Goal: Task Accomplishment & Management: Manage account settings

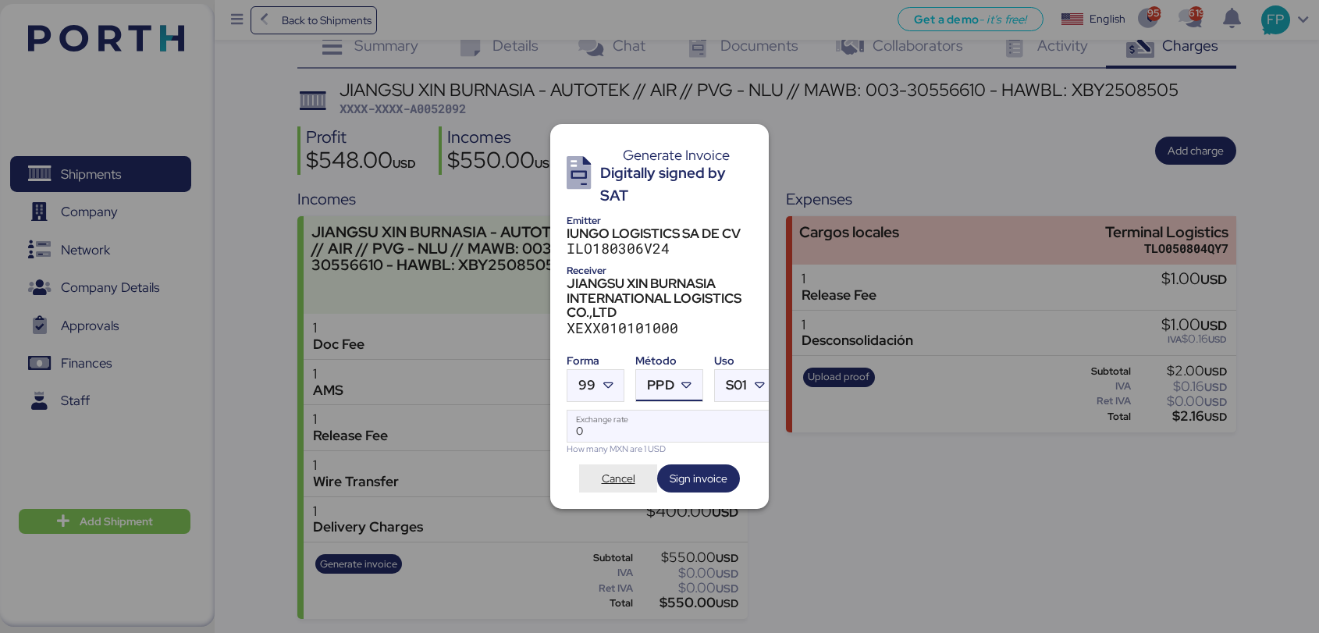
click at [612, 481] on span "Cancel" at bounding box center [618, 479] width 53 height 22
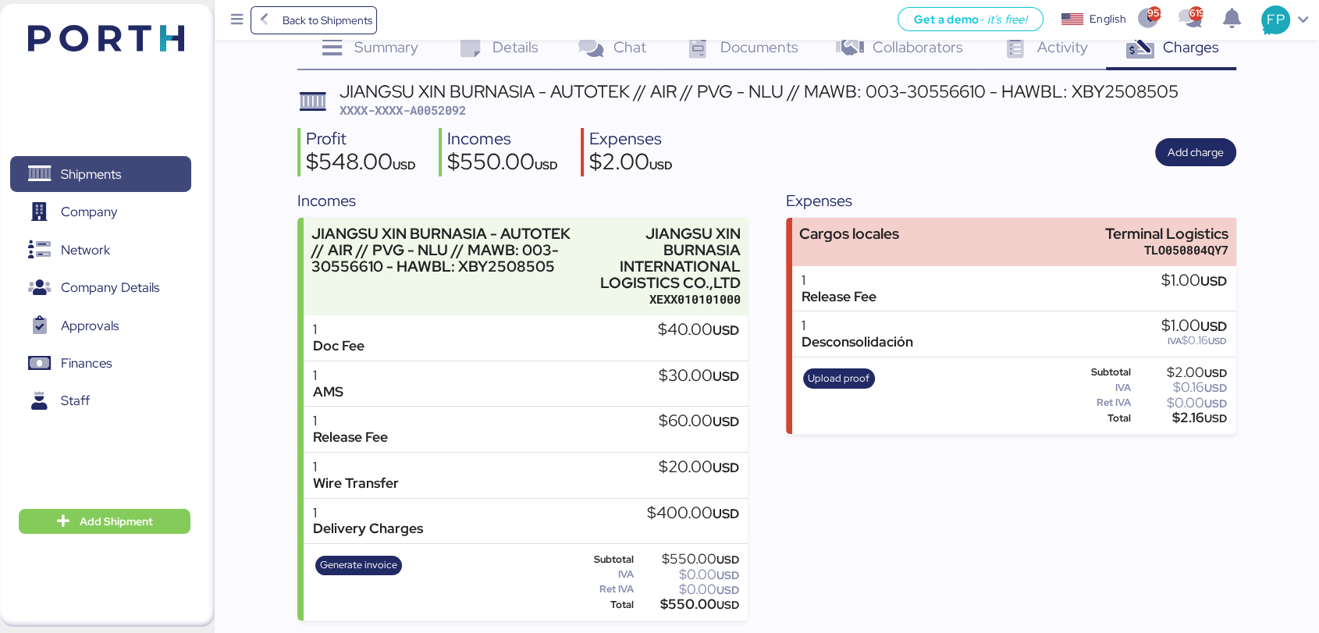
click at [112, 164] on span "Shipments" at bounding box center [91, 174] width 60 height 23
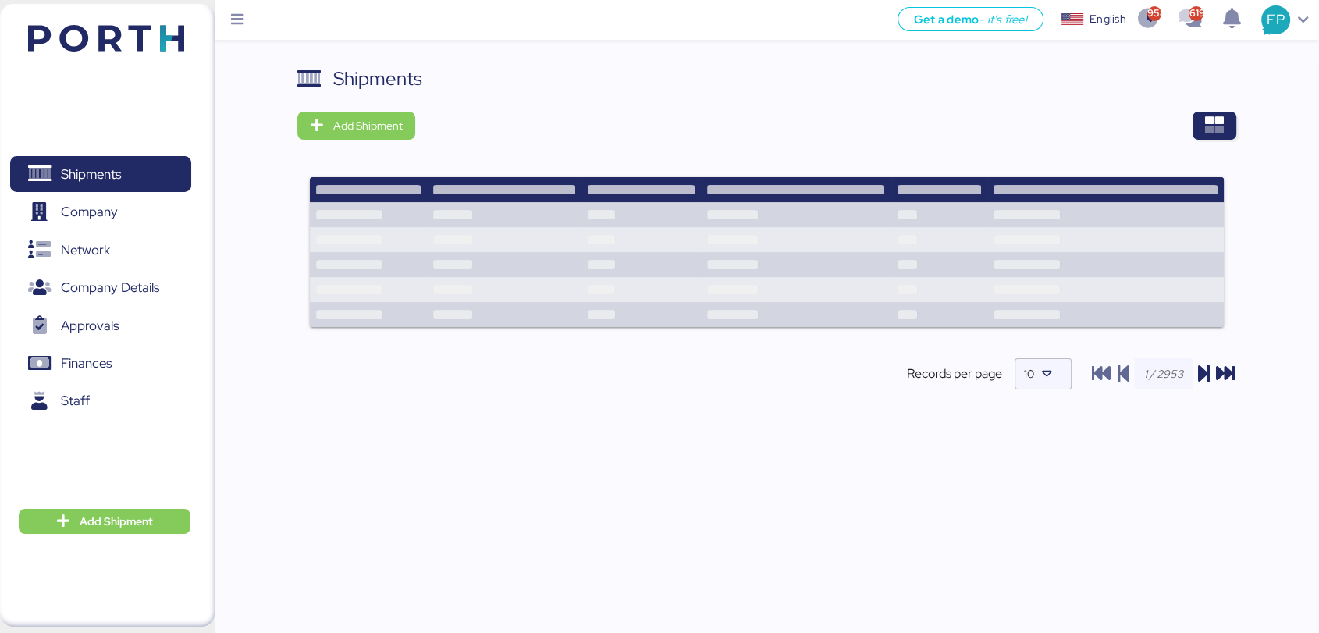
click at [1240, 120] on div "Shipments Add Shipment Records per page 10" at bounding box center [767, 353] width 1104 height 576
click at [1214, 122] on icon "button" at bounding box center [1214, 125] width 19 height 19
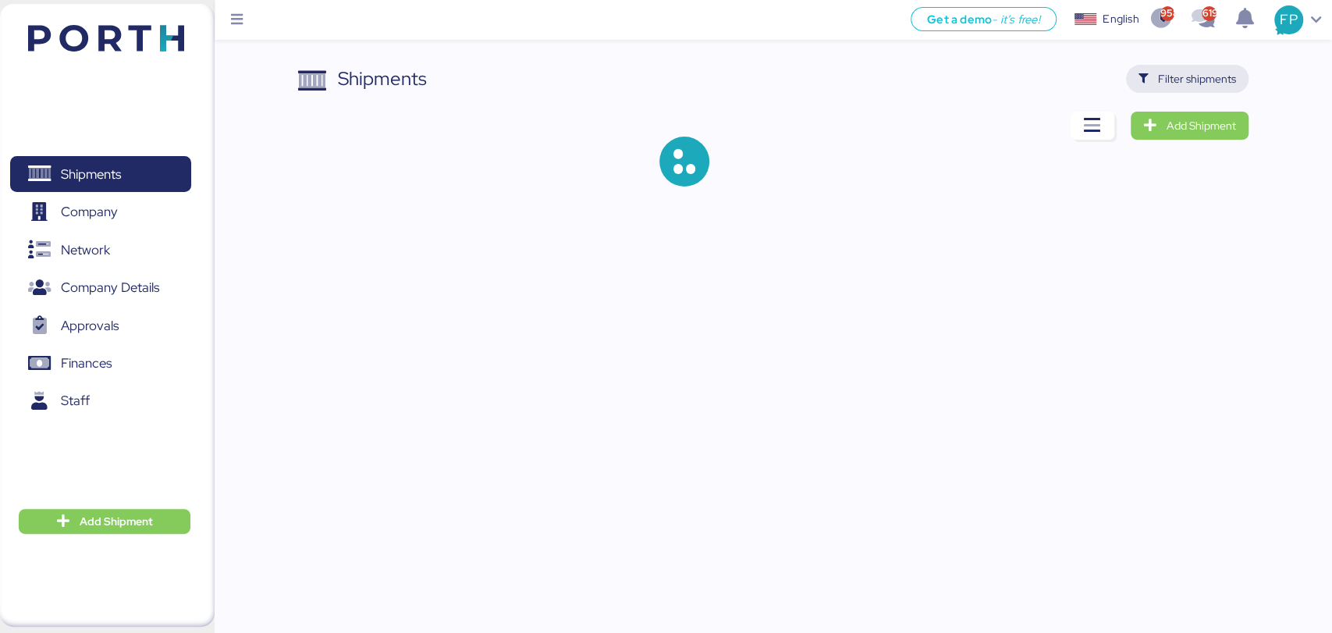
click at [1190, 81] on span "Filter shipments" at bounding box center [1197, 78] width 78 height 19
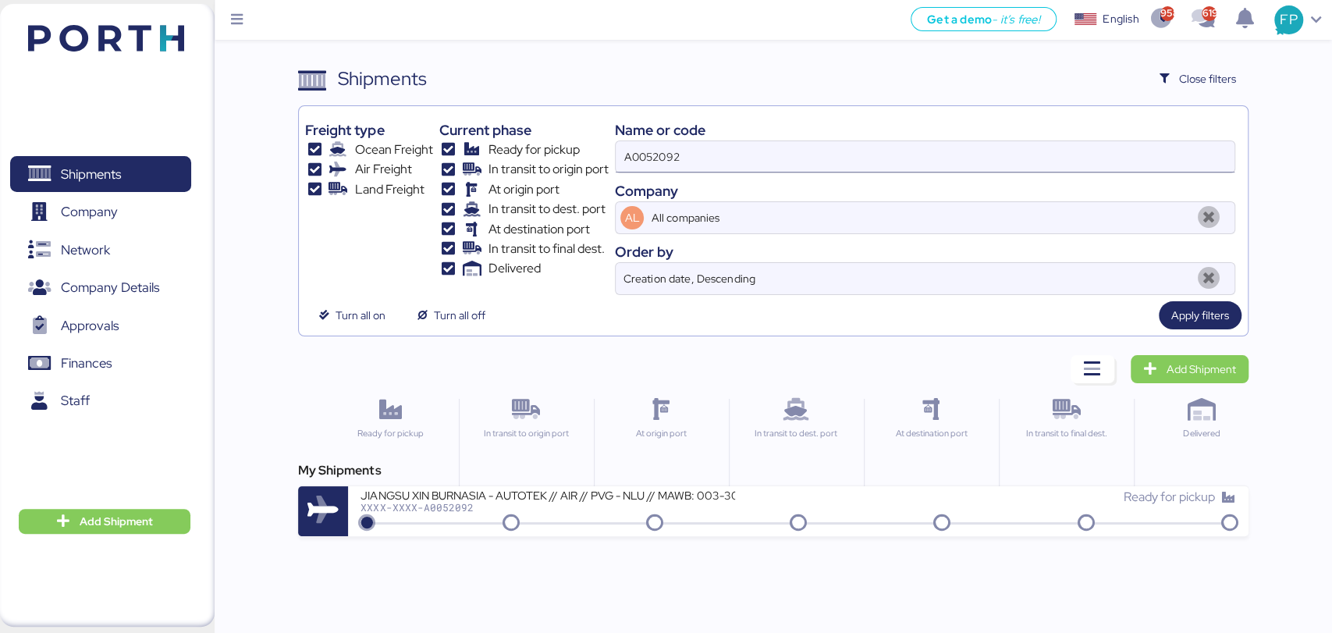
click at [666, 152] on input "A0052092" at bounding box center [925, 156] width 618 height 31
paste input "O0051939"
type input "O0051939"
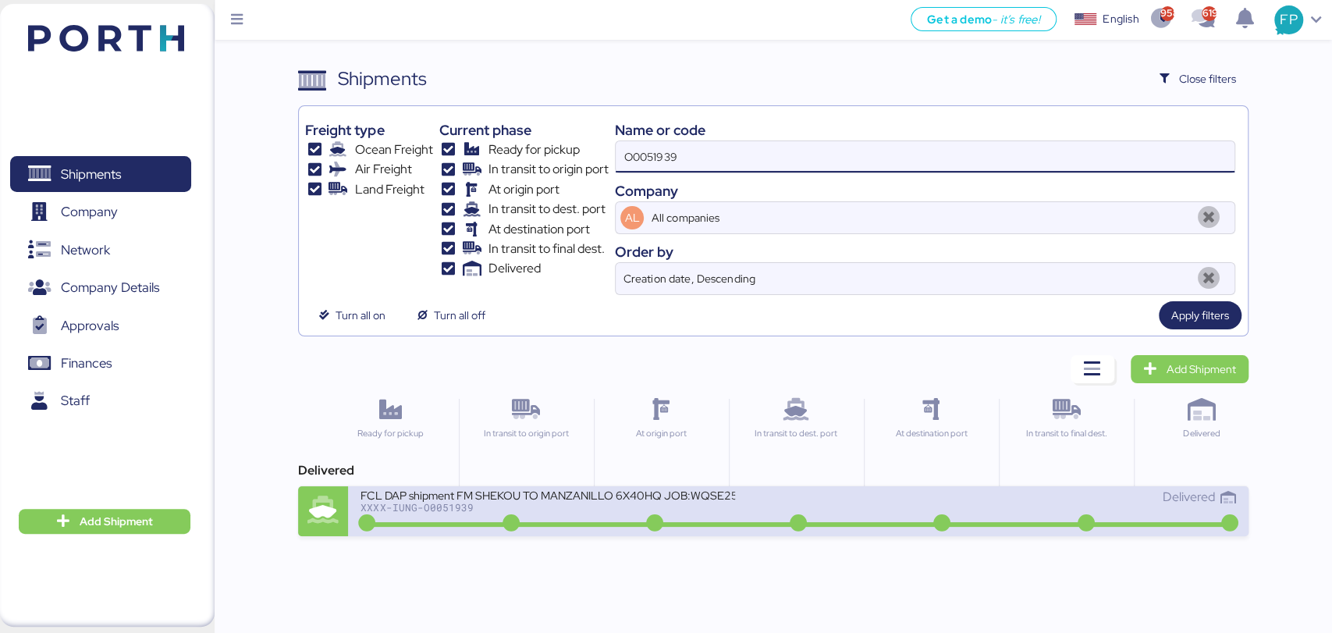
click at [574, 495] on div "FCL DAP shipment FM SHEKOU TO MANZANILLO 6X40HQ JOB:WQSE2507X01" at bounding box center [548, 494] width 375 height 13
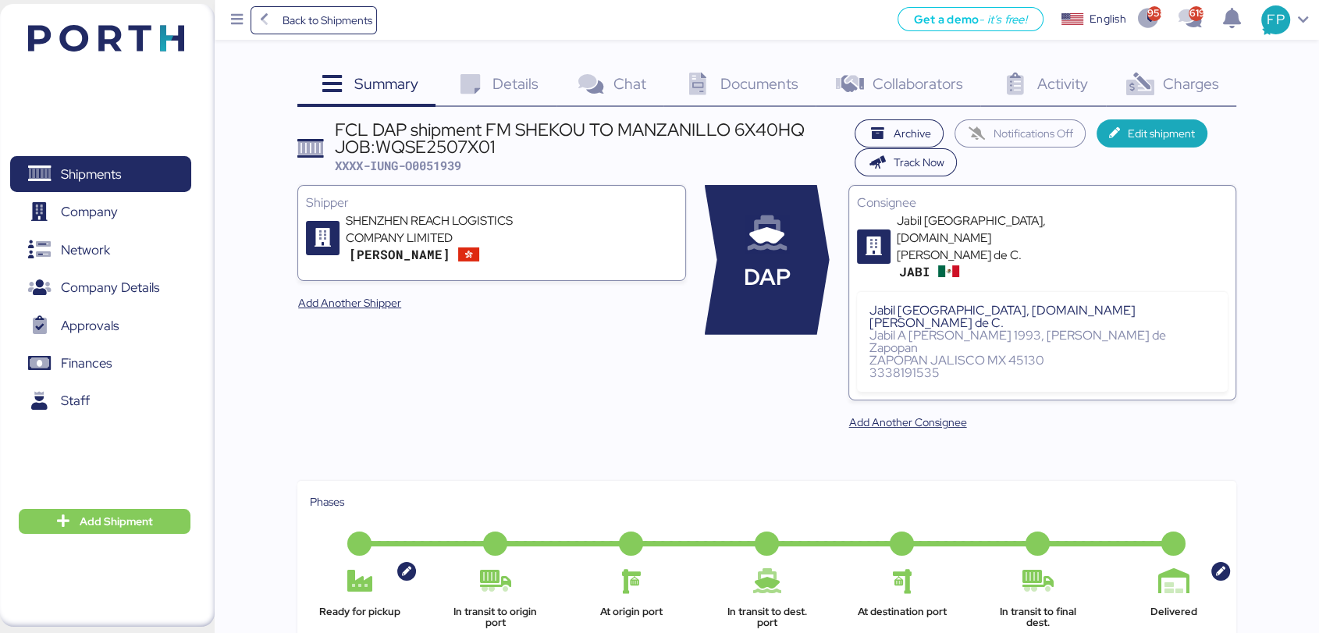
click at [1180, 87] on span "Charges" at bounding box center [1190, 83] width 56 height 20
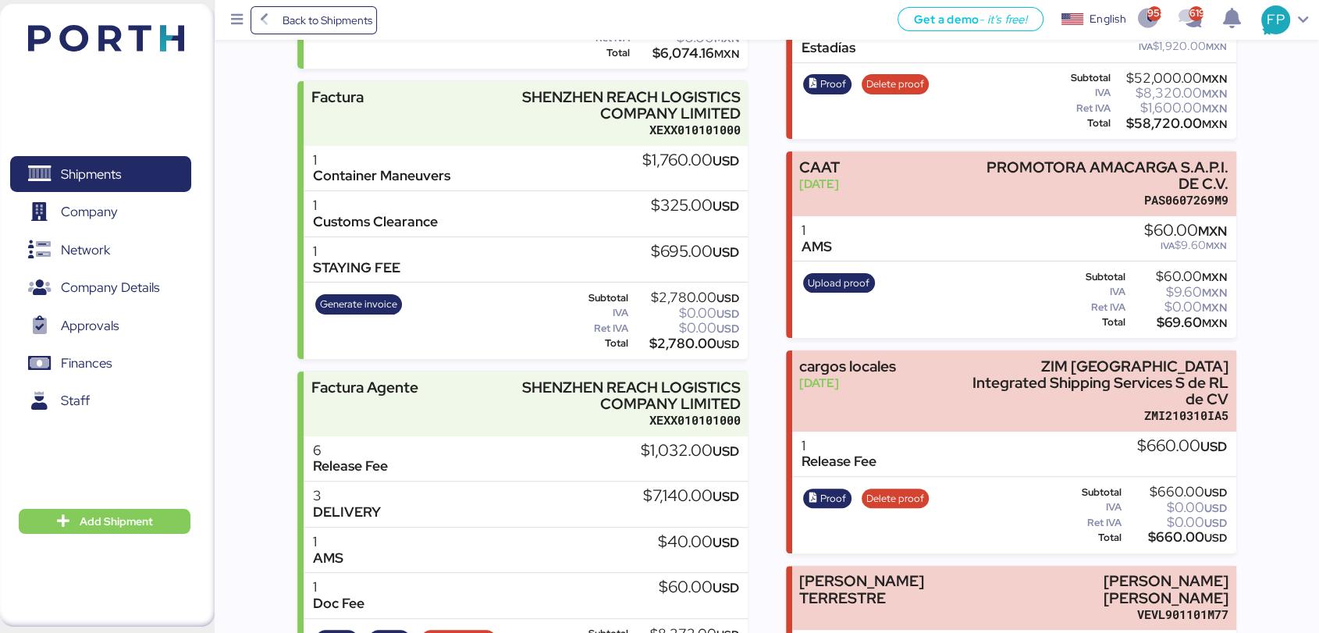
scroll to position [356, 0]
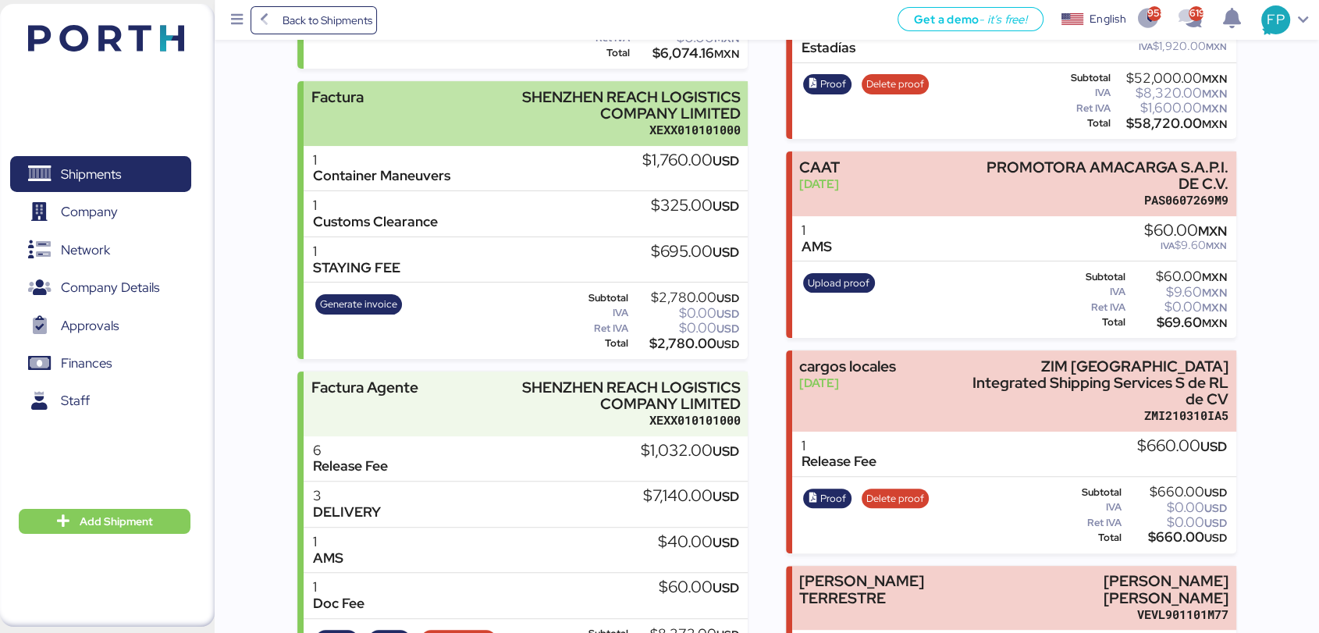
click at [453, 96] on div "Factura SHENZHEN REACH LOGISTICS COMPANY LIMITED XEXX010101000" at bounding box center [526, 113] width 444 height 65
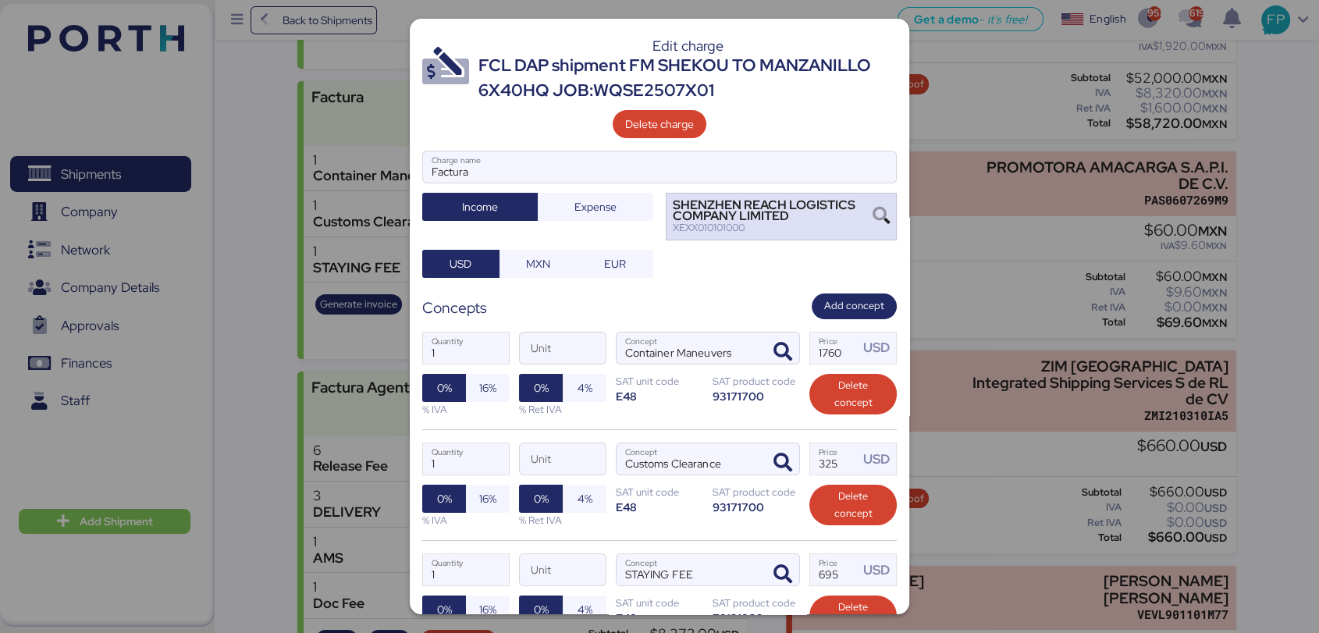
scroll to position [159, 0]
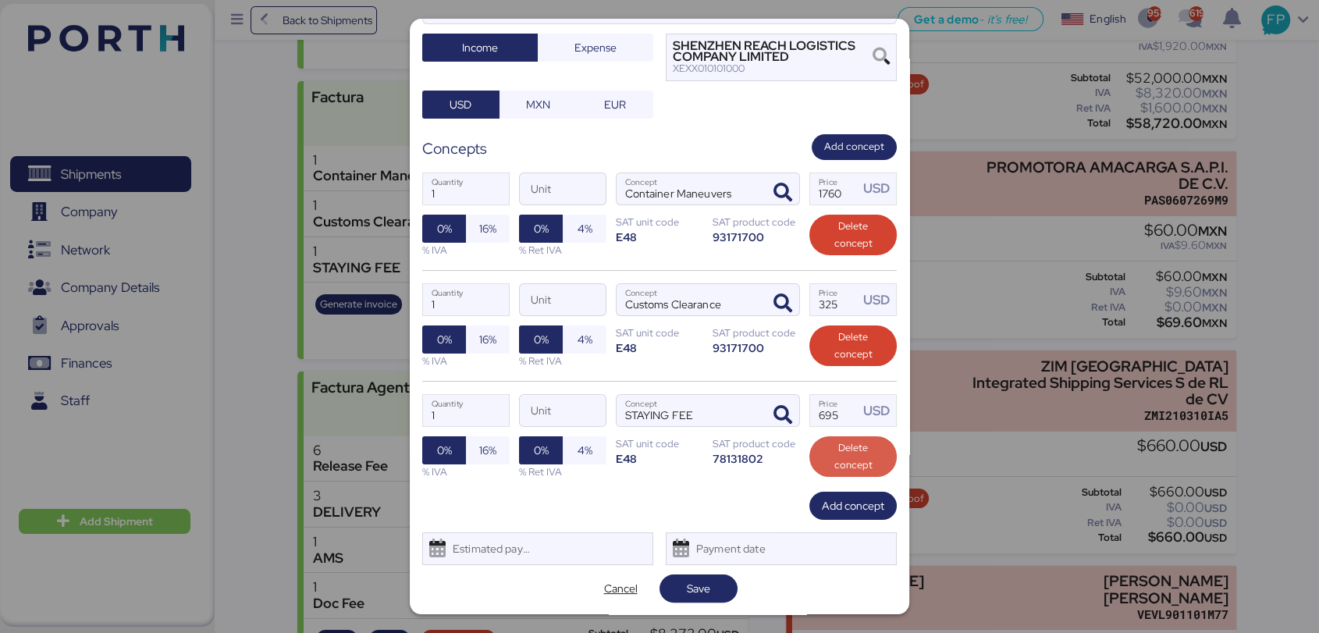
click at [830, 457] on span "Delete concept" at bounding box center [853, 456] width 62 height 34
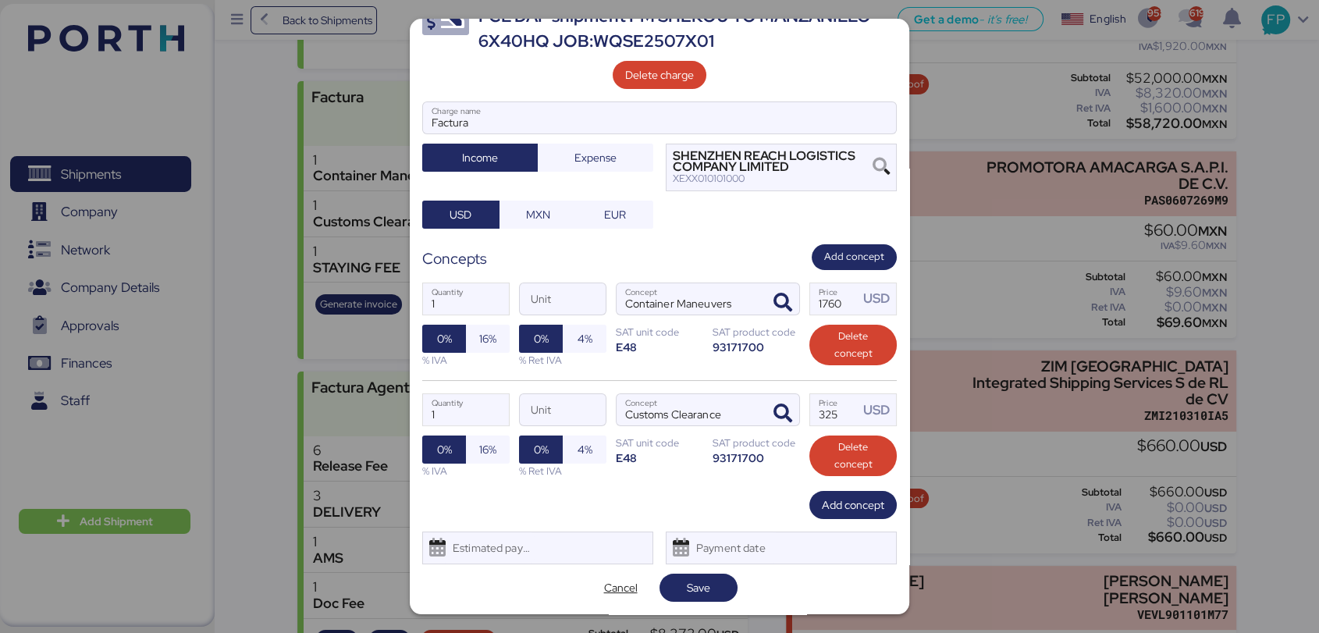
scroll to position [48, 0]
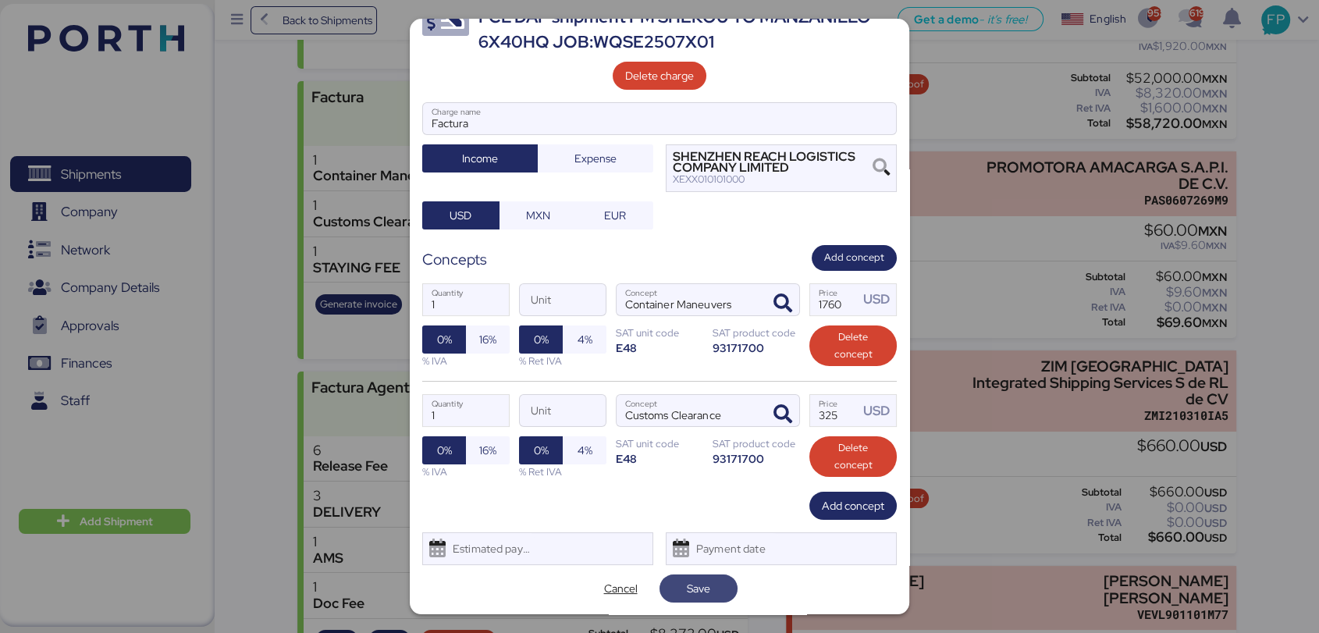
click at [693, 587] on span "Save" at bounding box center [698, 588] width 23 height 19
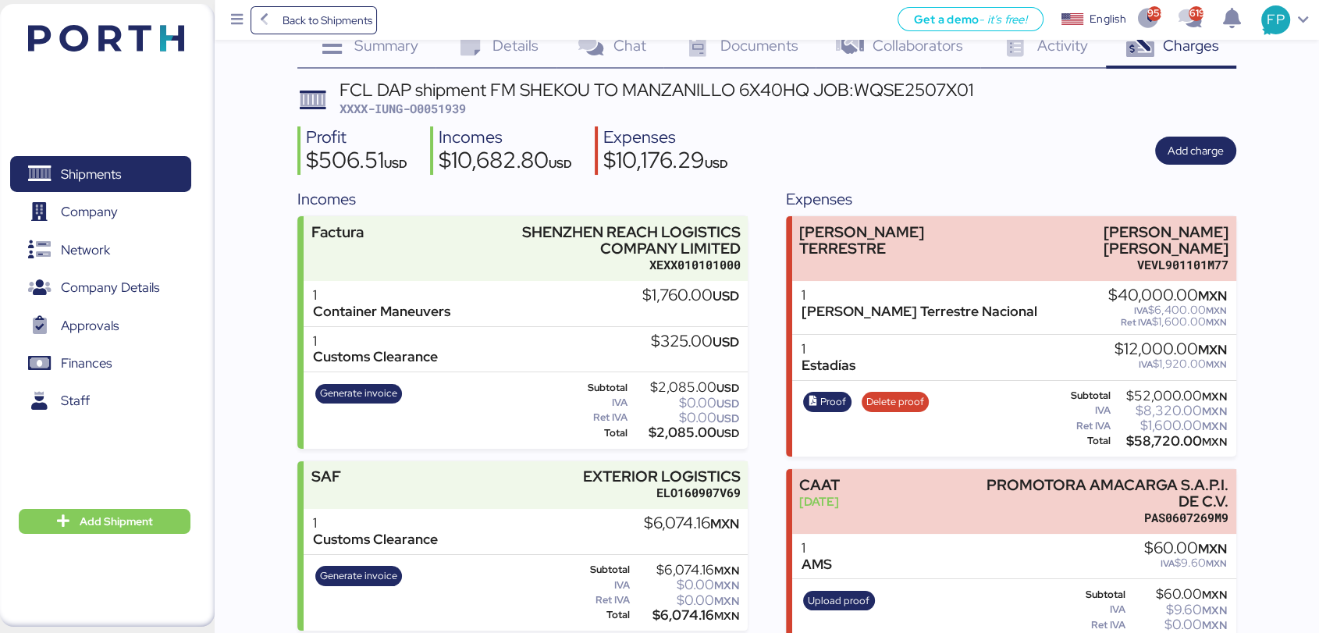
scroll to position [30, 0]
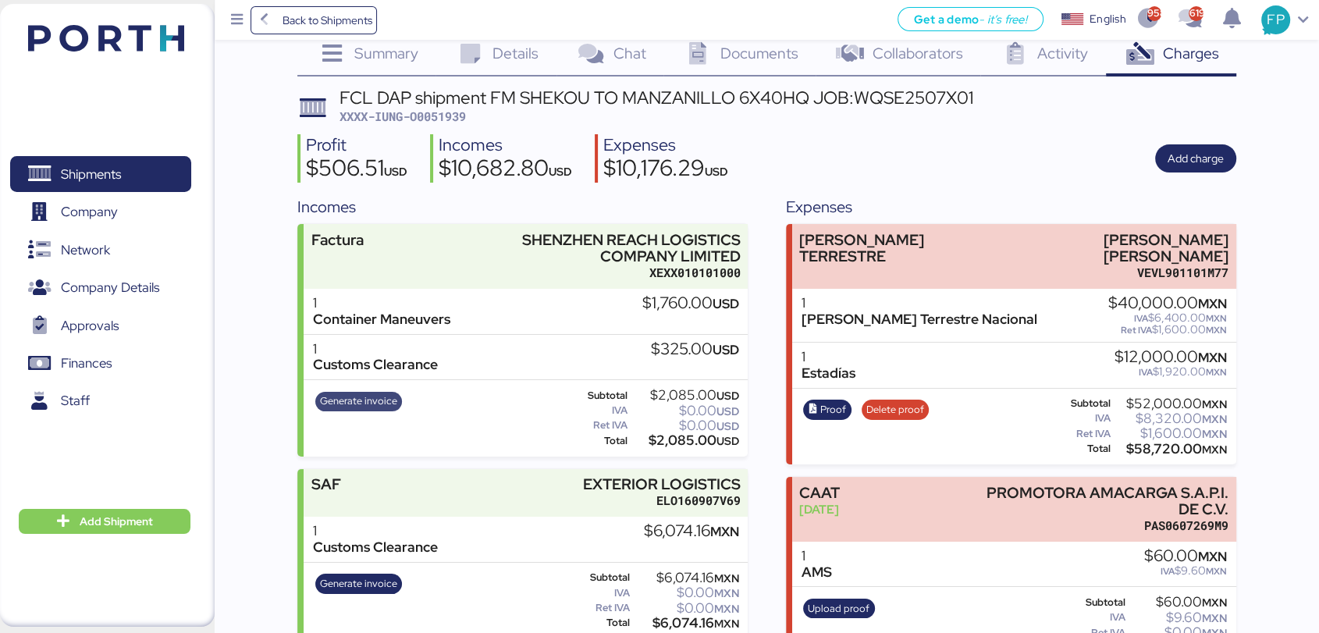
click at [343, 398] on span "Generate invoice" at bounding box center [358, 401] width 77 height 17
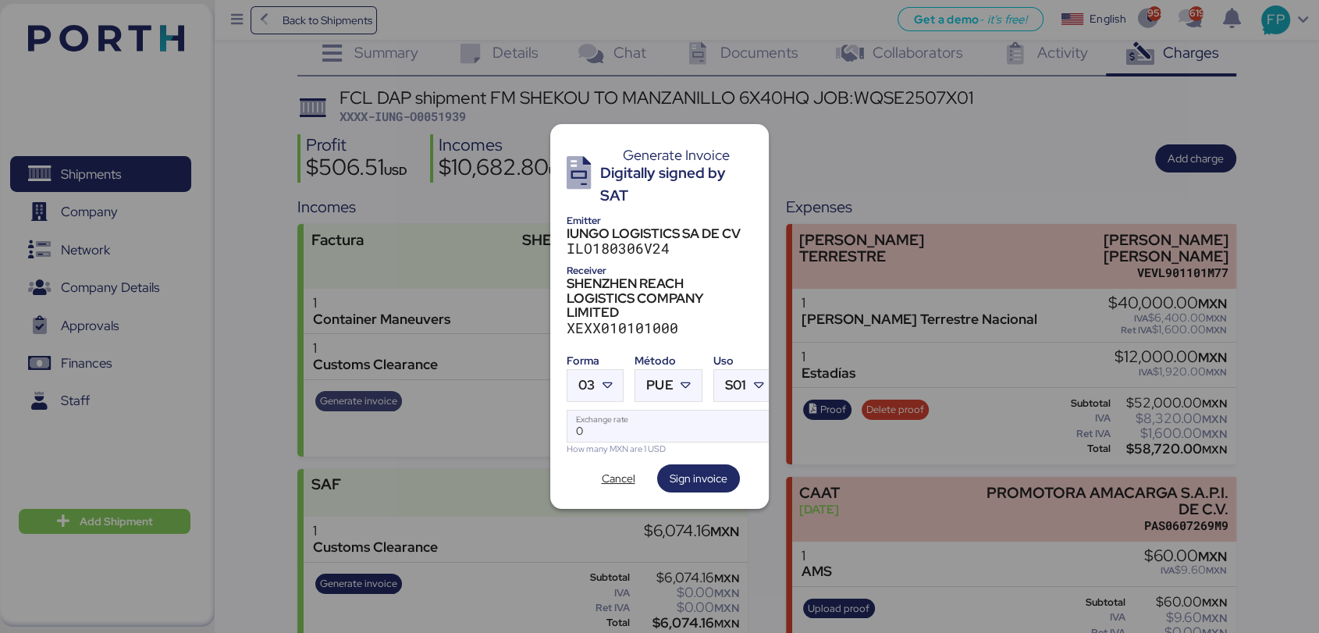
scroll to position [0, 0]
click at [647, 379] on span "PUE" at bounding box center [659, 385] width 27 height 13
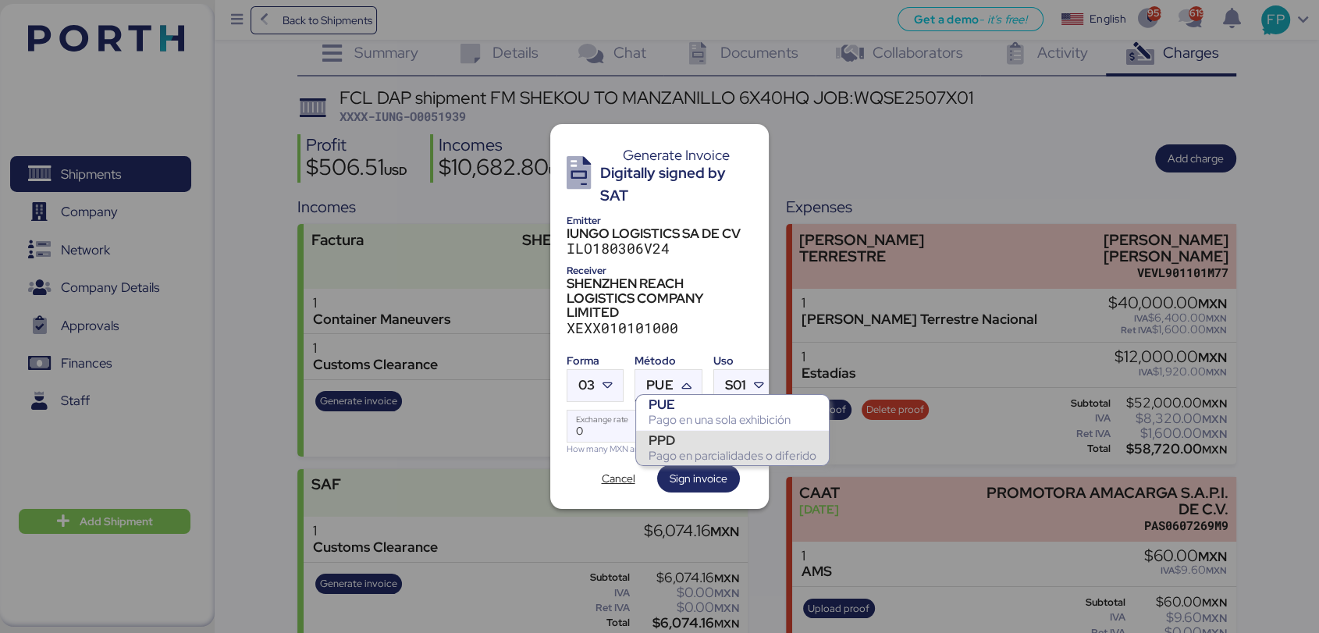
click at [687, 438] on div "PPD" at bounding box center [733, 440] width 168 height 16
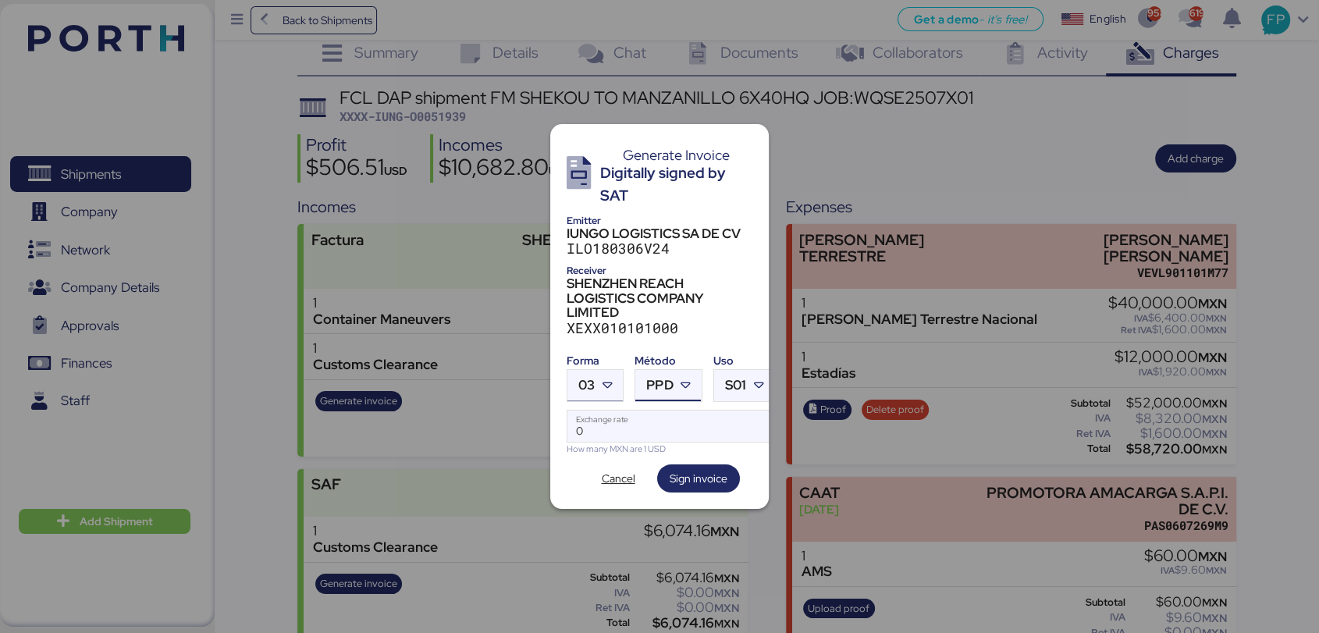
click at [591, 382] on span "03" at bounding box center [586, 385] width 16 height 13
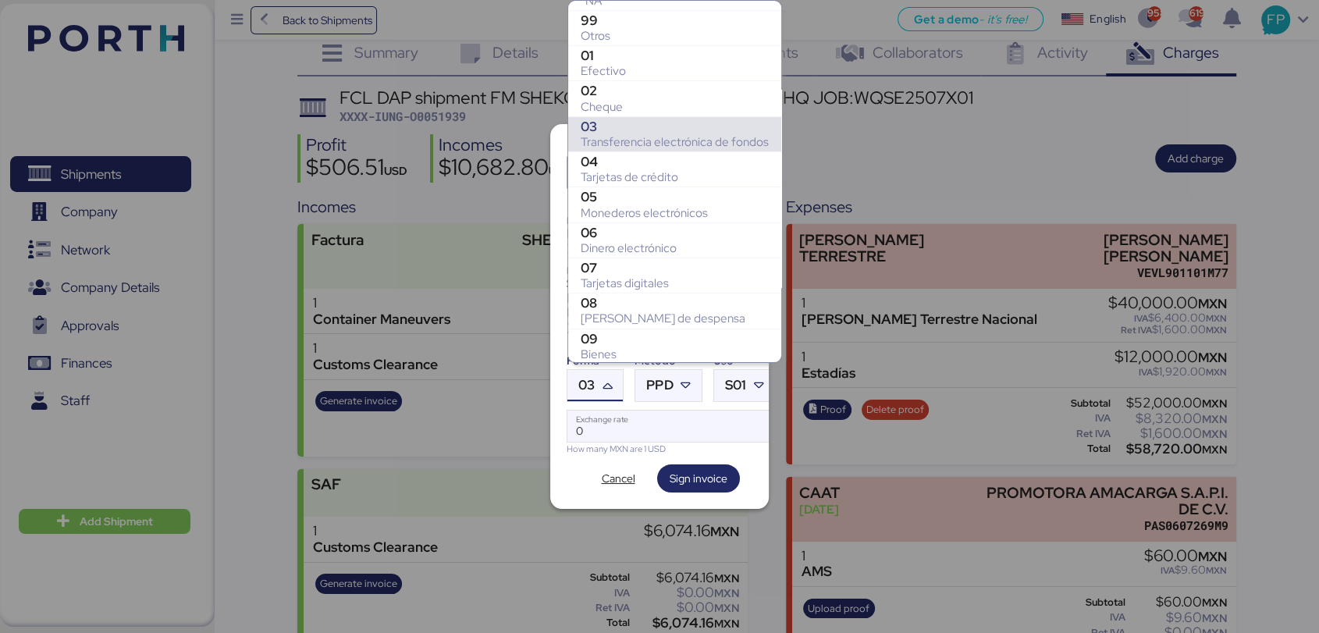
scroll to position [215, 0]
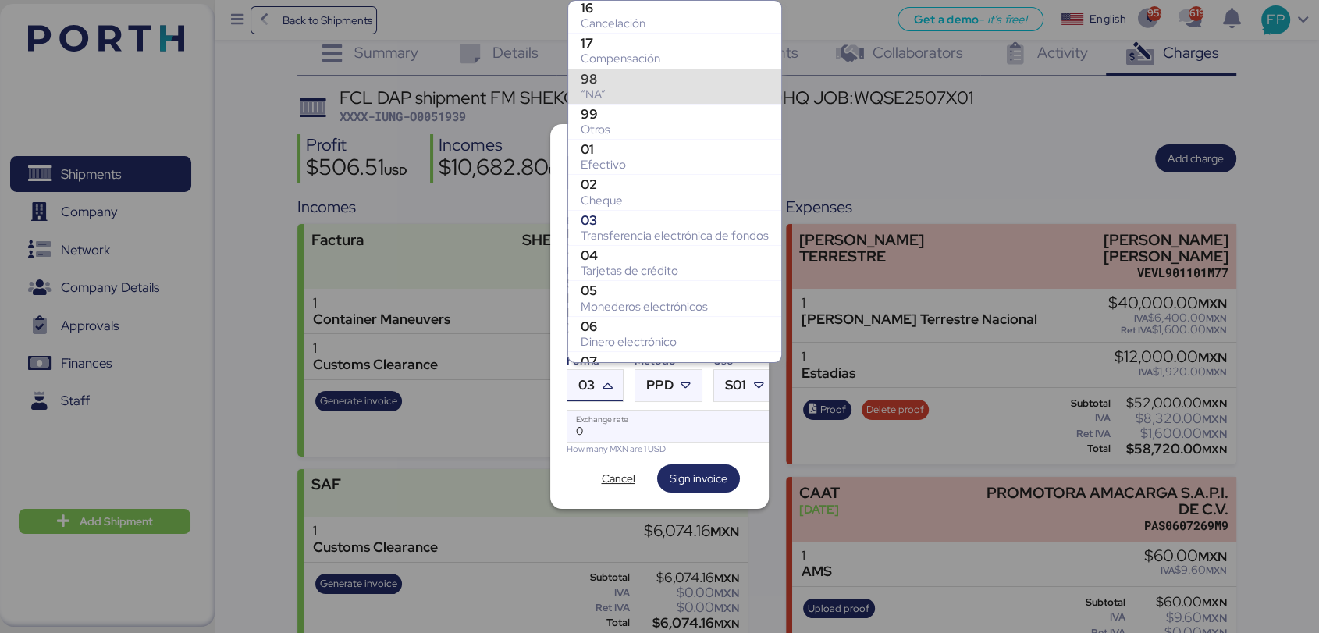
click at [616, 101] on div "“NA”" at bounding box center [675, 95] width 188 height 16
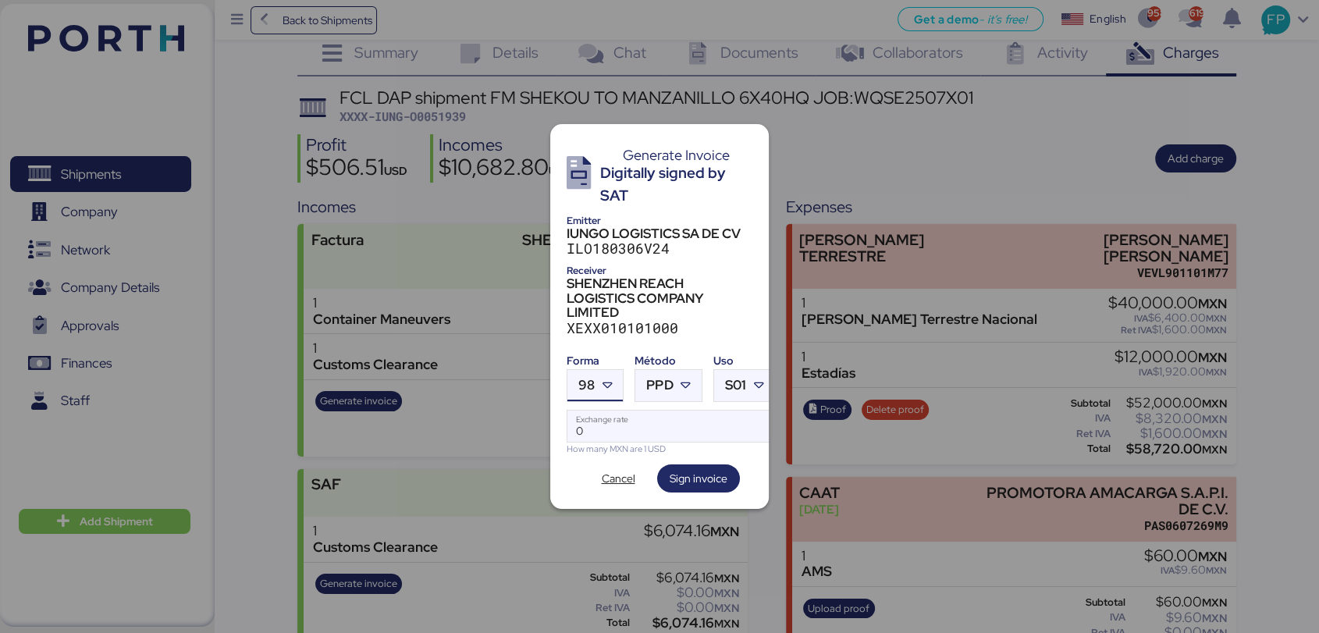
click at [610, 378] on icon at bounding box center [607, 386] width 16 height 16
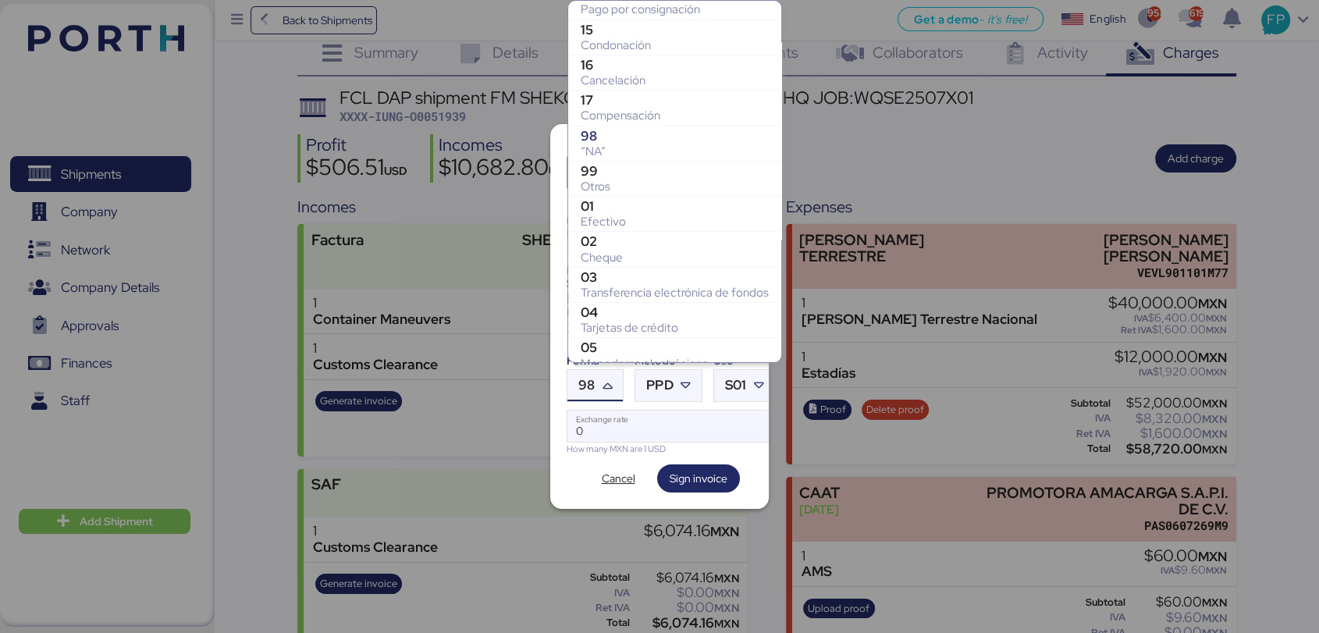
scroll to position [158, 0]
click at [613, 170] on div "99" at bounding box center [675, 170] width 188 height 16
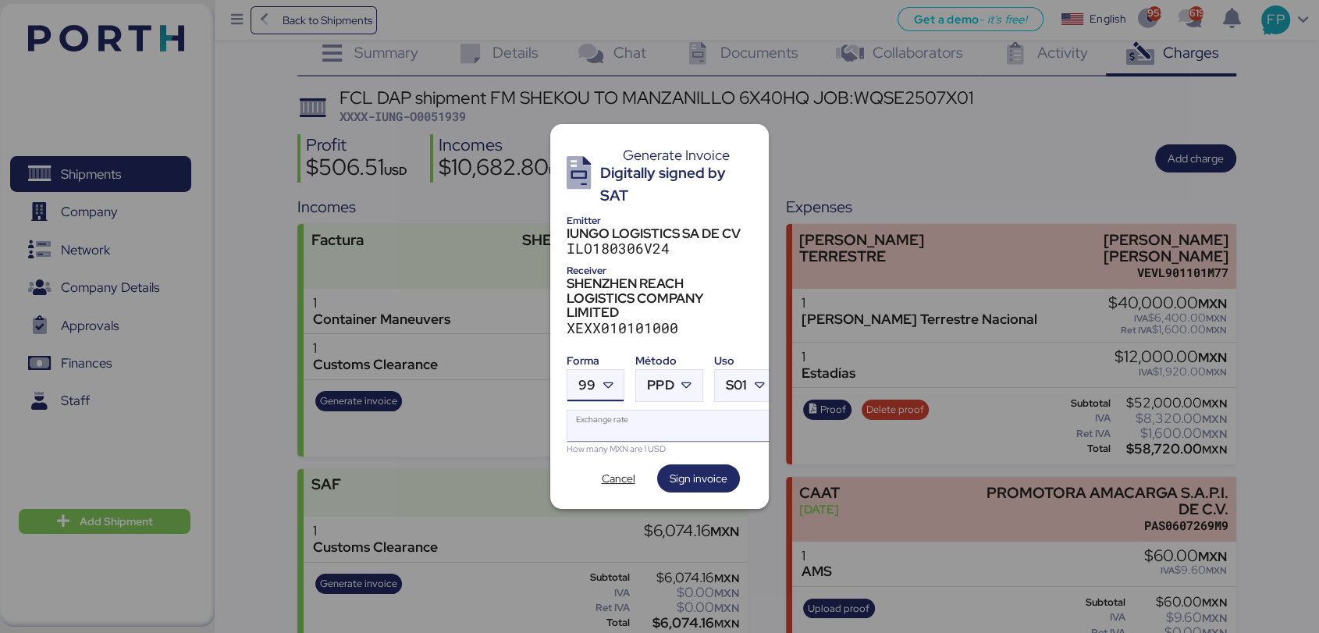
click at [636, 414] on input "Exchange rate" at bounding box center [671, 426] width 208 height 31
type input "0"
paste input "18.6615"
type input "18.6615"
click at [681, 469] on span "Sign invoice" at bounding box center [699, 478] width 58 height 19
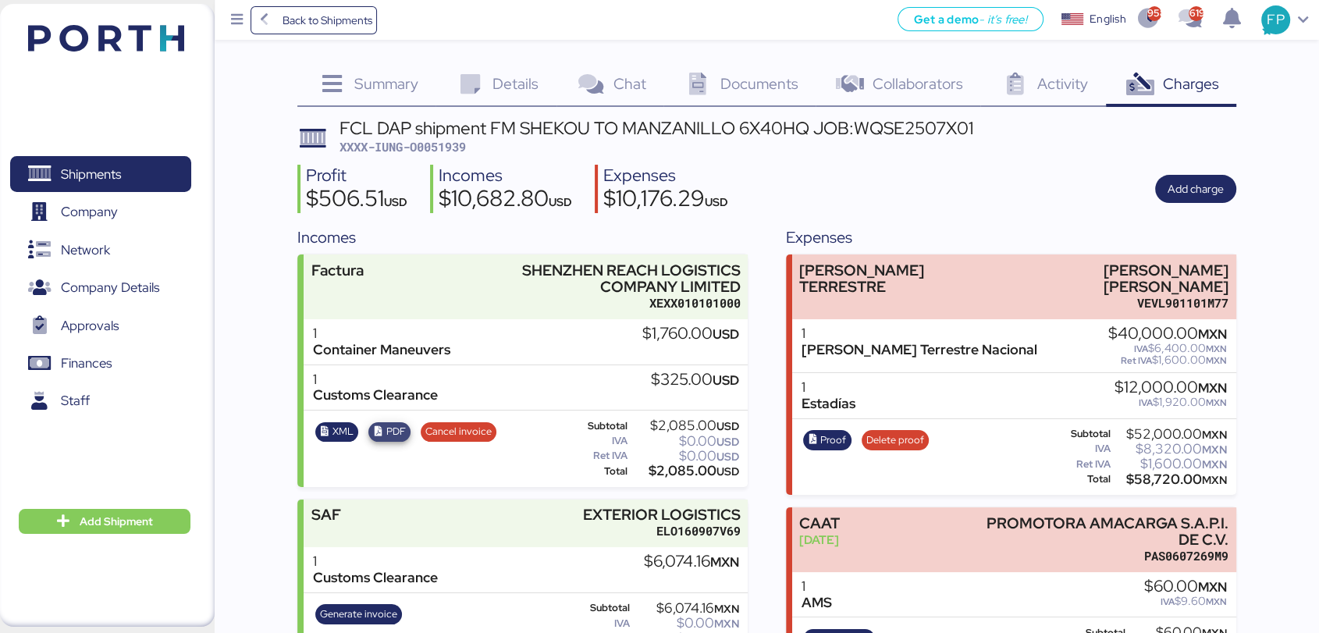
click at [387, 429] on span "PDF" at bounding box center [396, 431] width 20 height 17
click at [432, 143] on span "XXXX-IUNG-O0051939" at bounding box center [403, 147] width 126 height 16
copy span "O0051939"
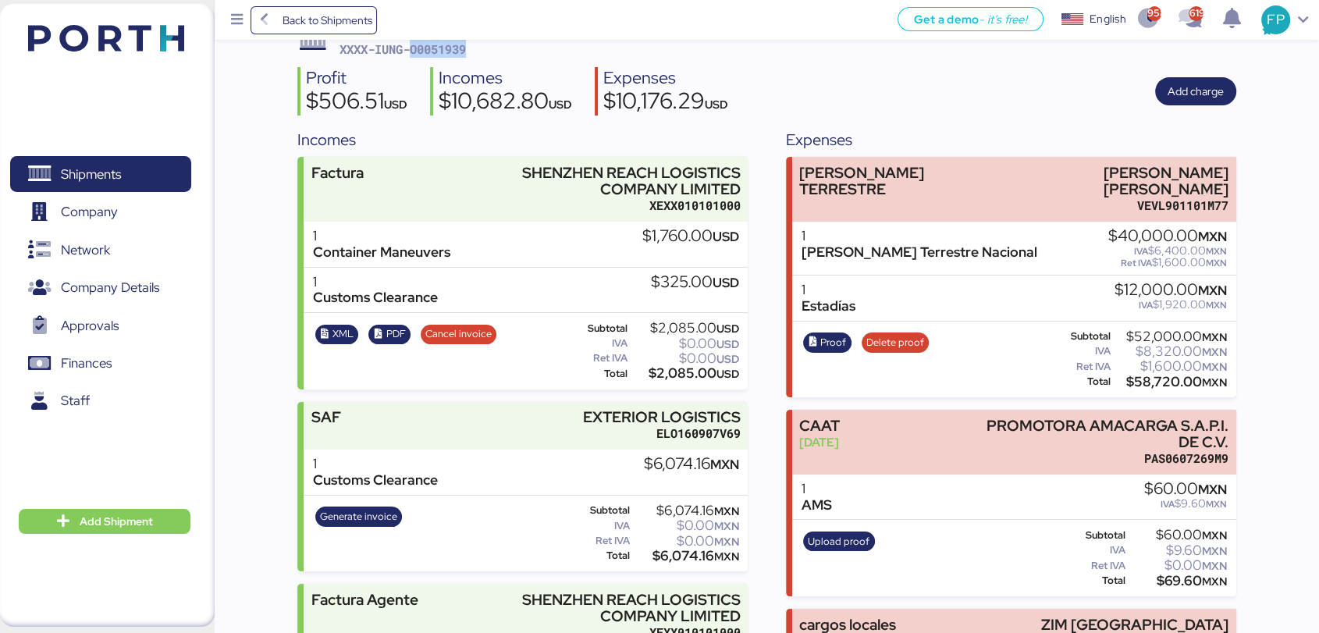
scroll to position [69, 0]
